Goal: Ask a question

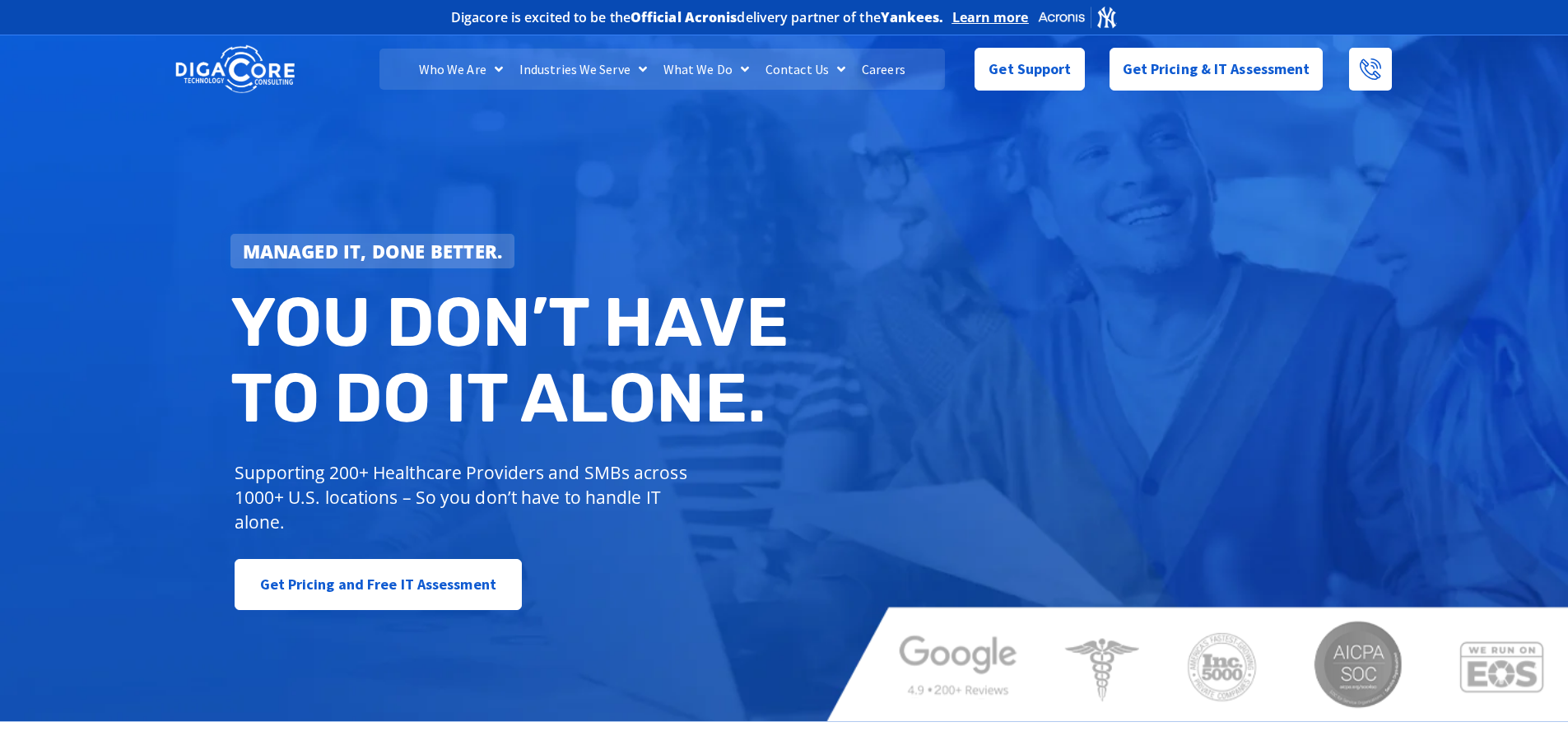
drag, startPoint x: 317, startPoint y: 125, endPoint x: 347, endPoint y: 149, distance: 38.4
click at [1013, 54] on span "Get Support" at bounding box center [1029, 63] width 82 height 33
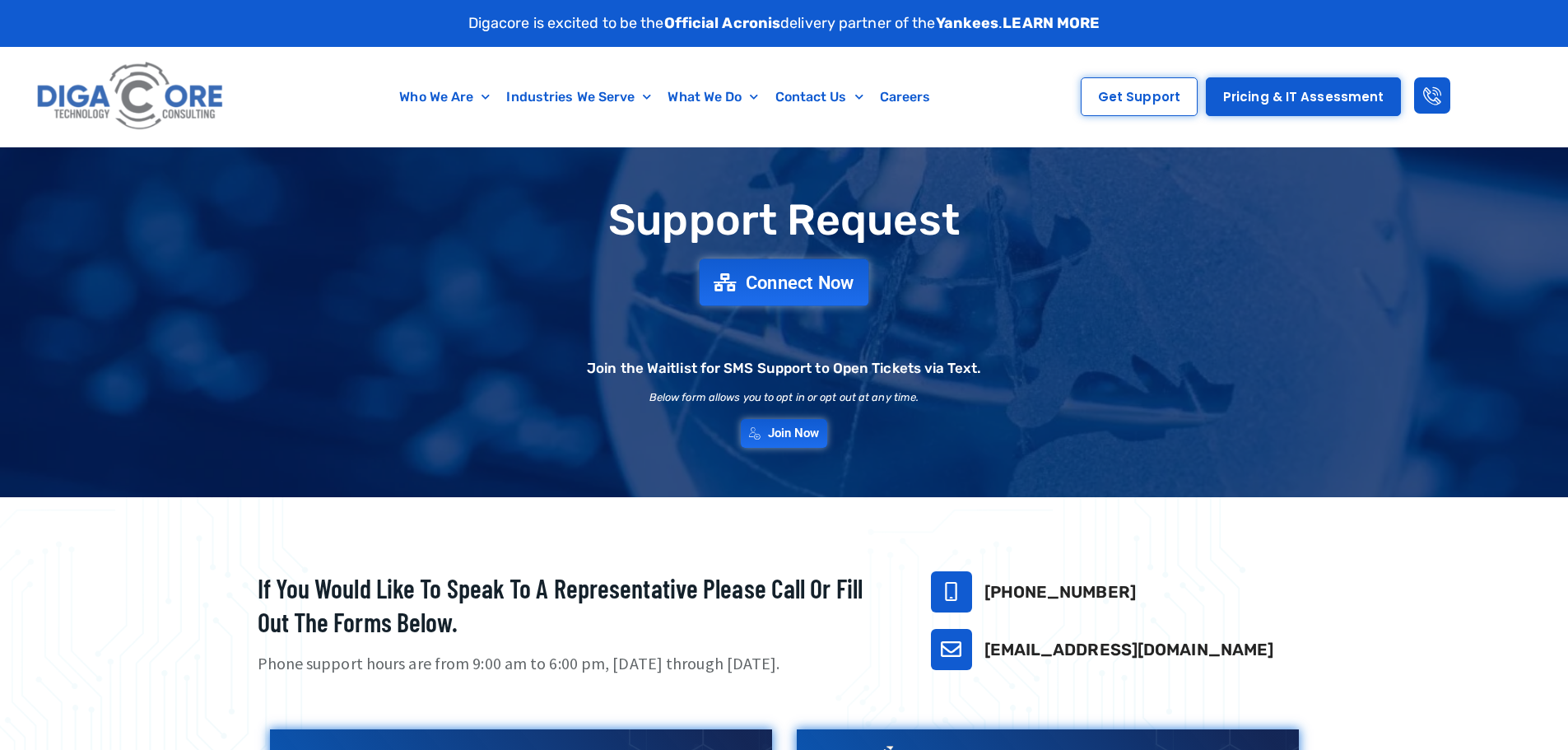
click at [775, 280] on span "Connect Now" at bounding box center [800, 282] width 109 height 18
